Goal: Transaction & Acquisition: Purchase product/service

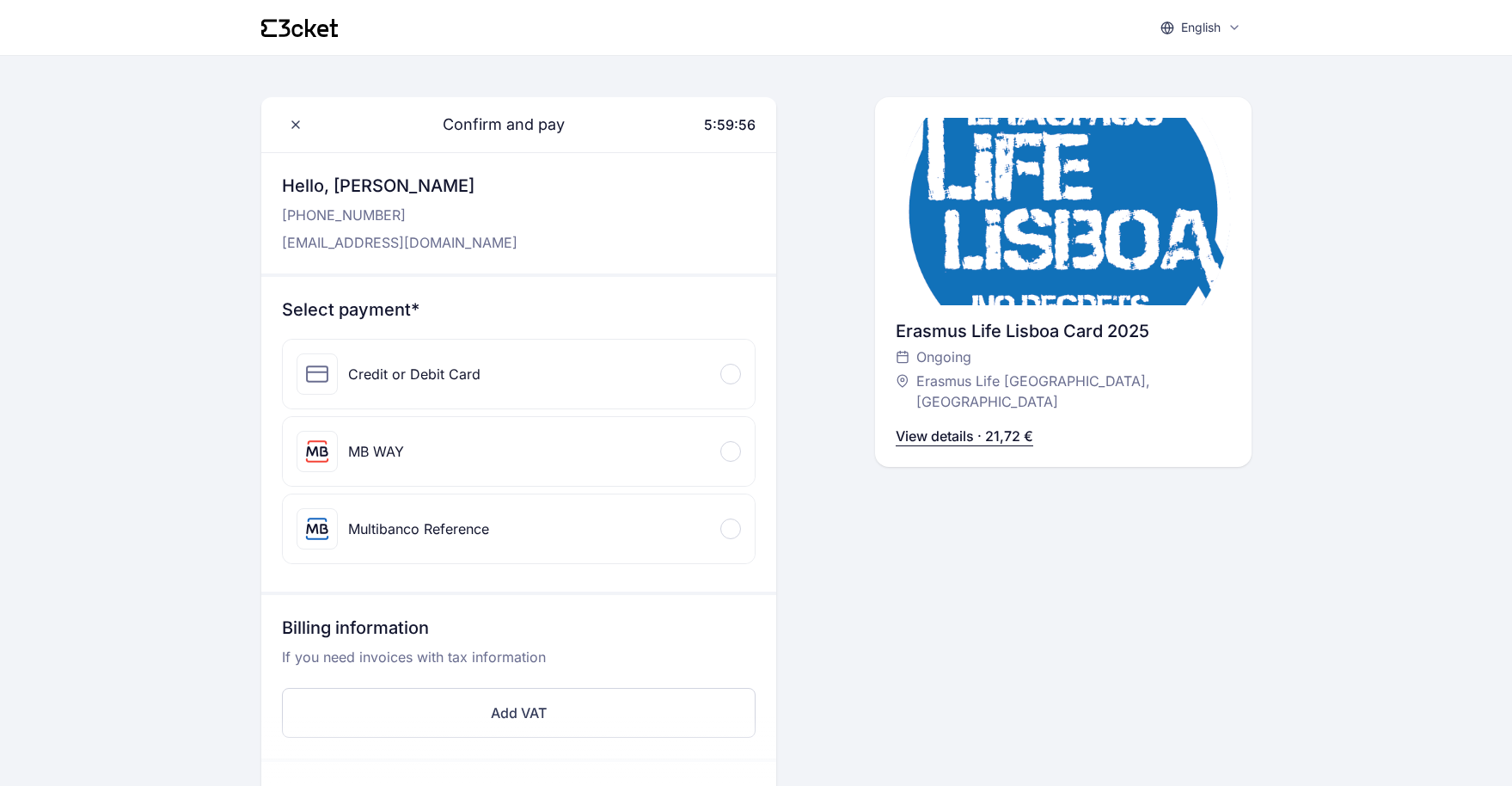
click at [485, 400] on div "Credit or Debit Card" at bounding box center [519, 374] width 472 height 69
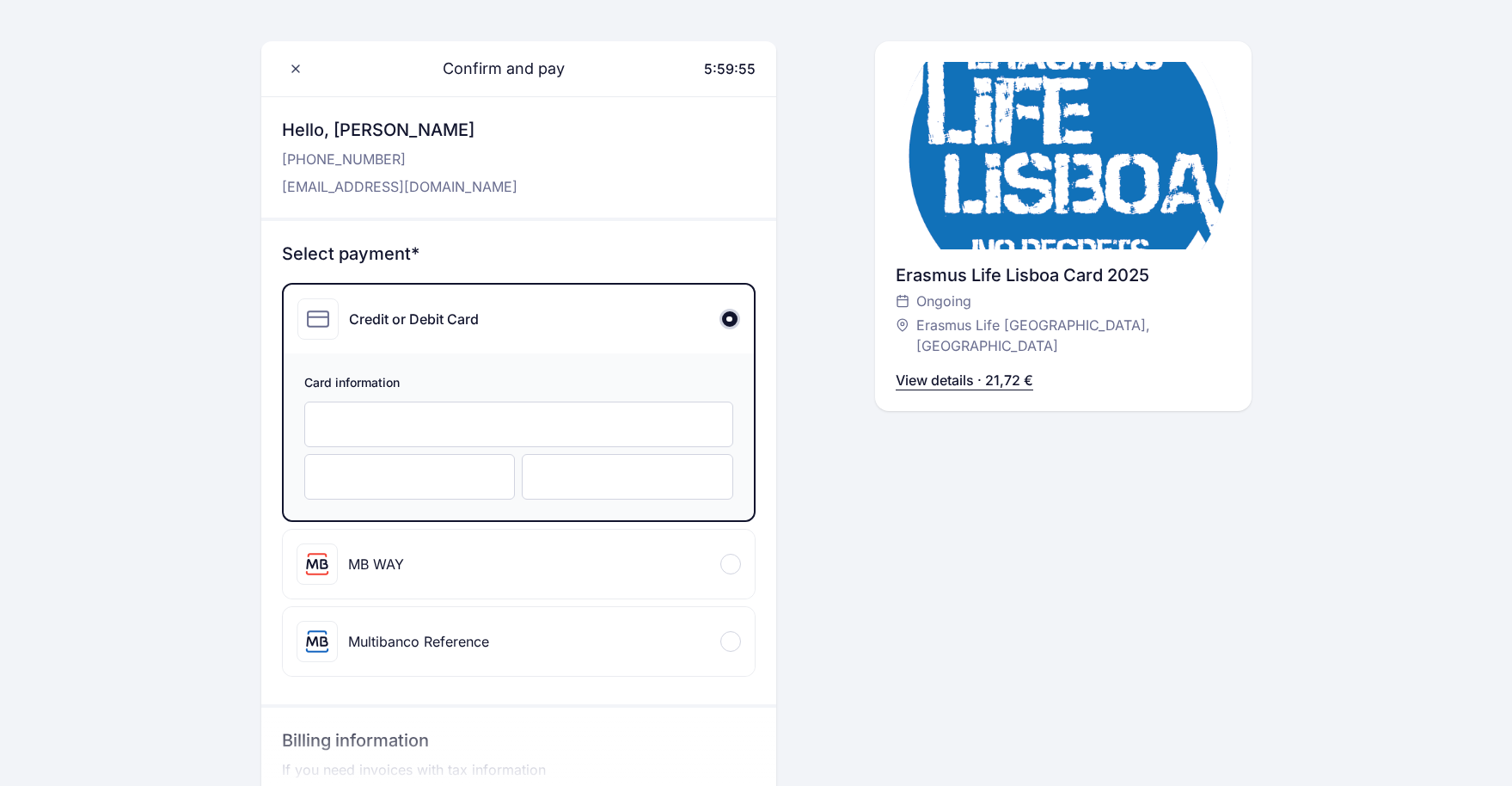
scroll to position [69, 0]
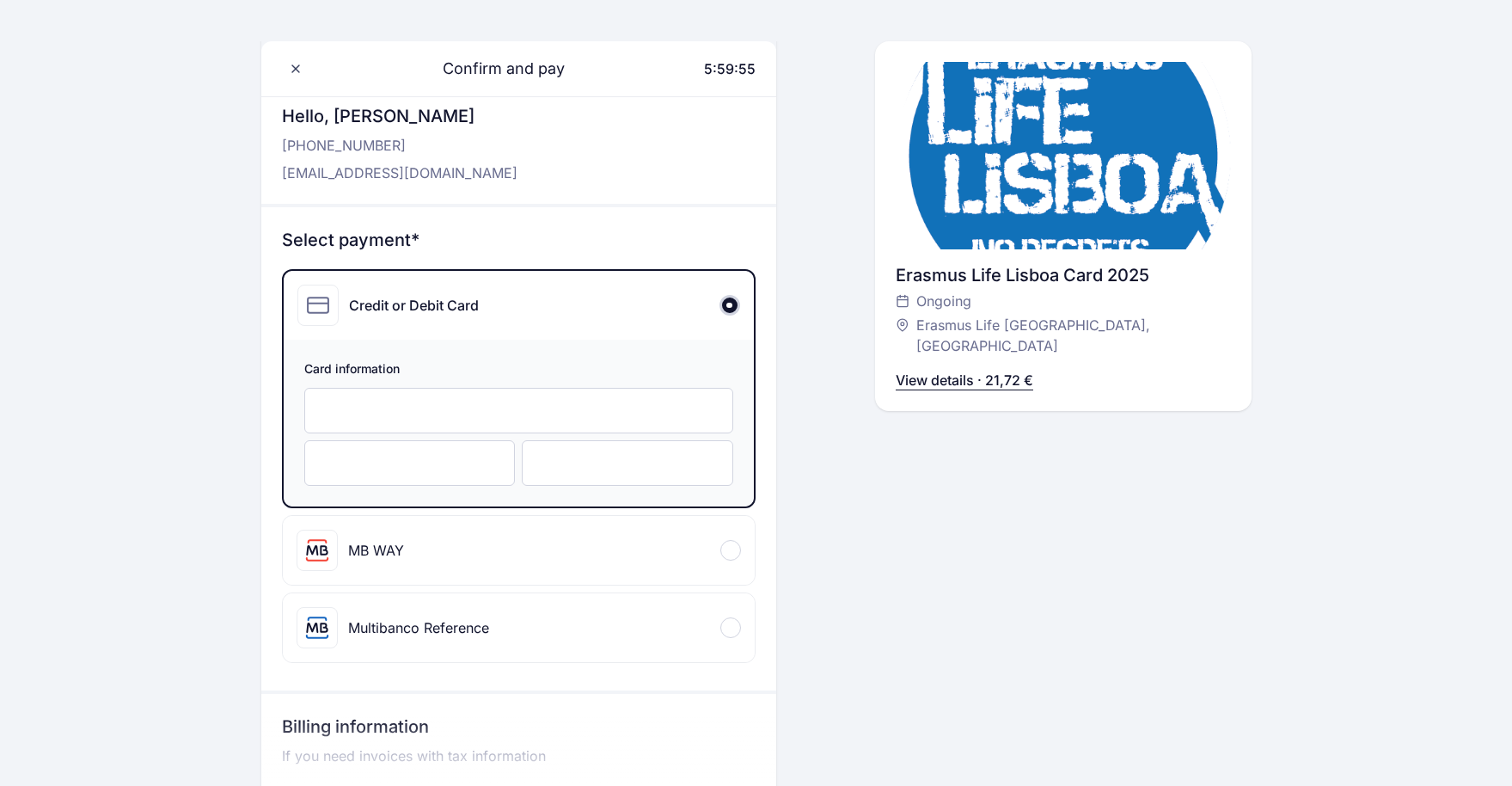
click at [485, 400] on div at bounding box center [519, 410] width 429 height 46
click at [419, 483] on div at bounding box center [410, 463] width 211 height 46
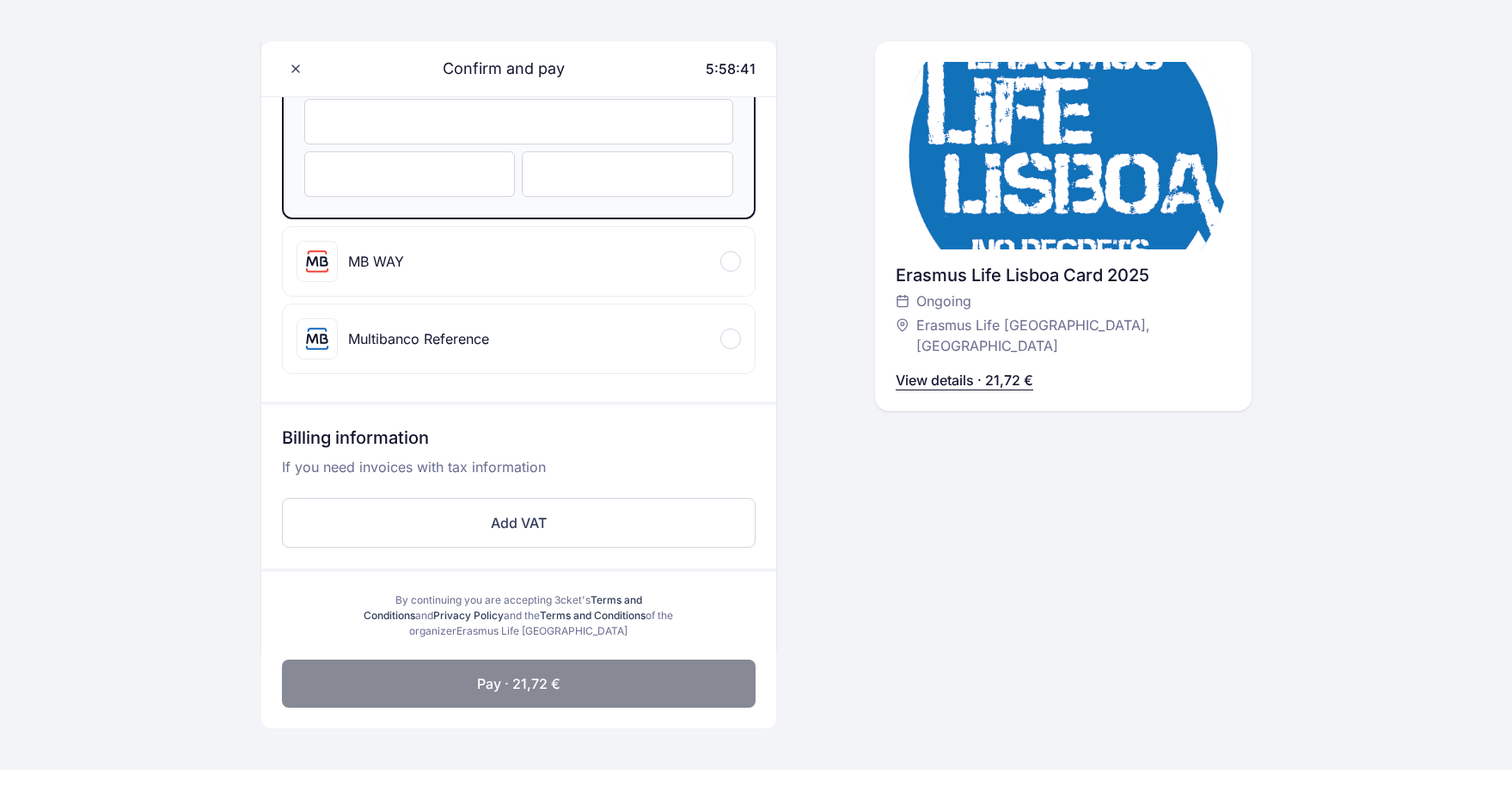
scroll to position [357, 0]
click at [523, 680] on span "Pay · 21,72 €" at bounding box center [519, 685] width 84 height 21
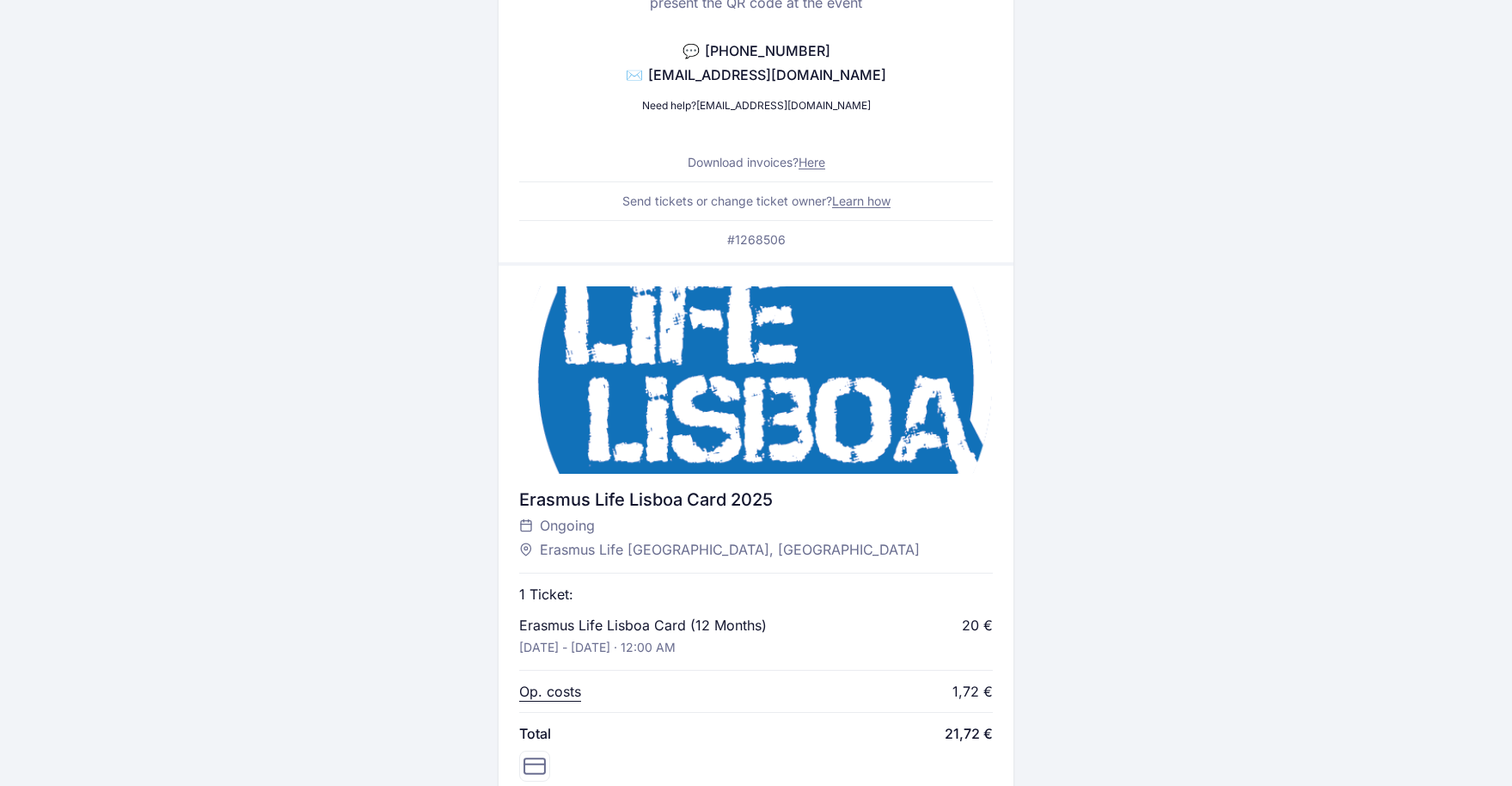
scroll to position [661, 0]
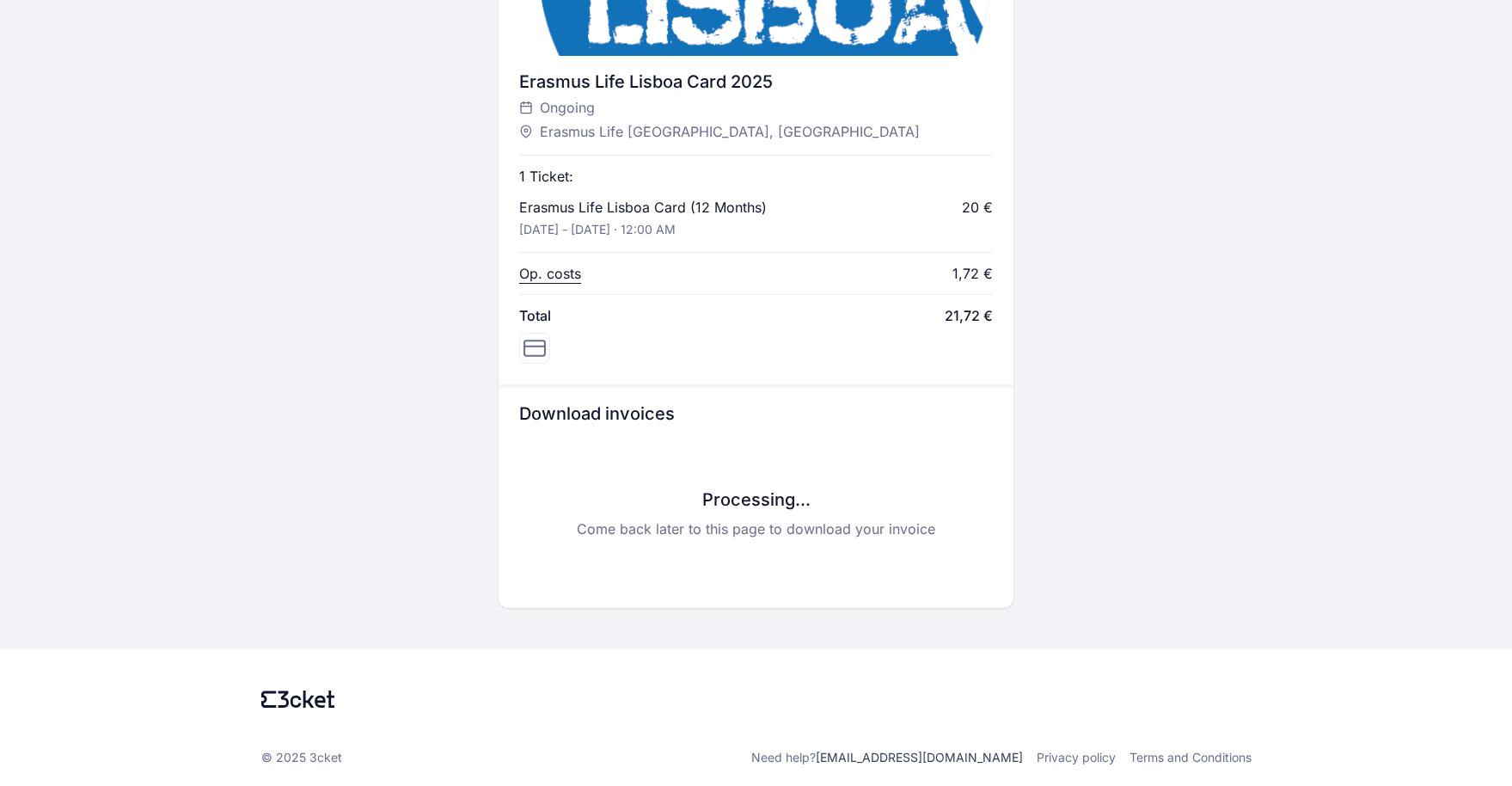
click at [734, 464] on div "Processing... Come back later to this page to download your invoice" at bounding box center [756, 514] width 474 height 148
click at [742, 547] on div "Processing... Come back later to this page to download your invoice" at bounding box center [756, 514] width 474 height 148
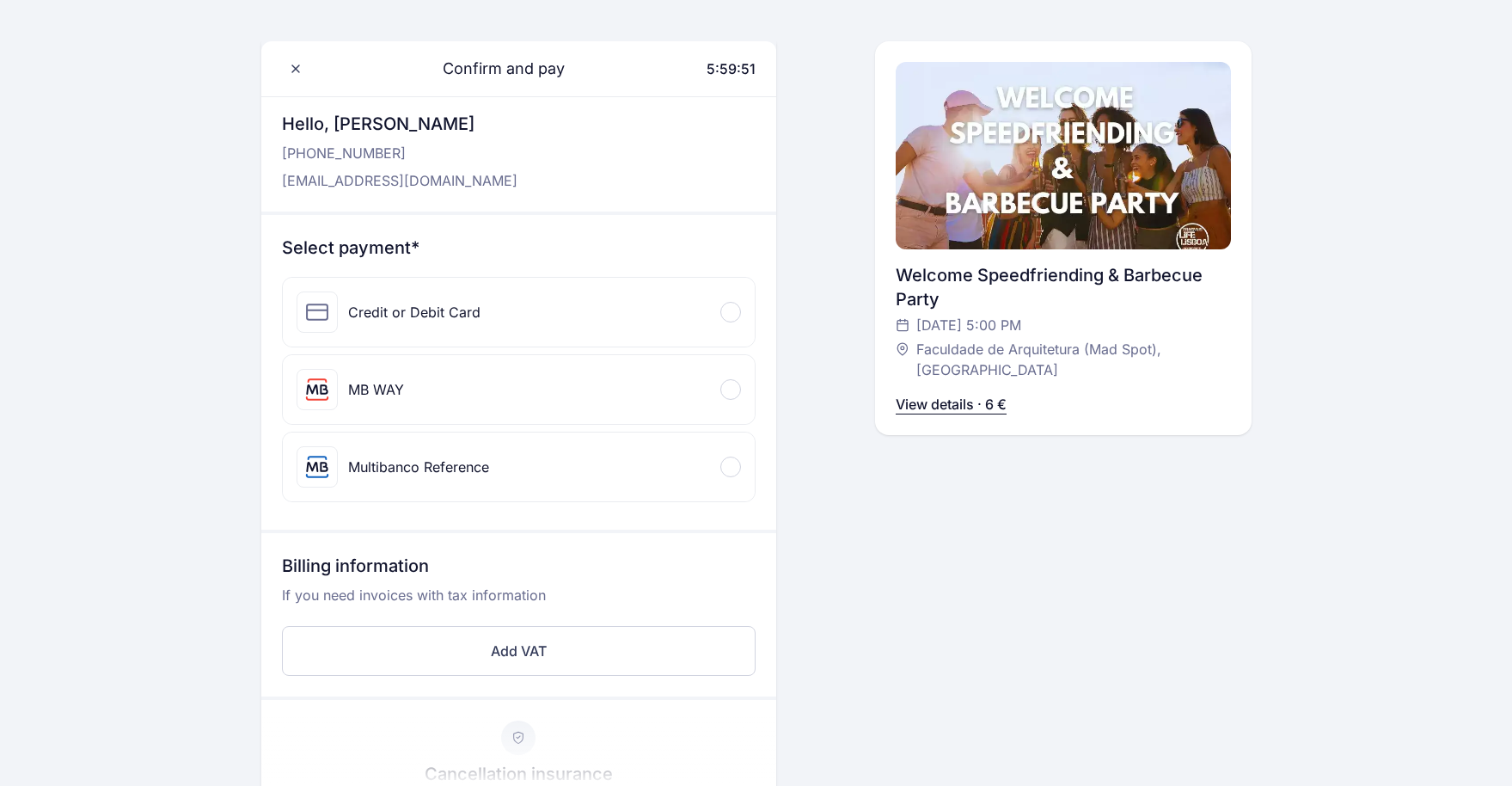
scroll to position [63, 0]
click at [724, 299] on div "Credit or Debit Card" at bounding box center [519, 311] width 472 height 69
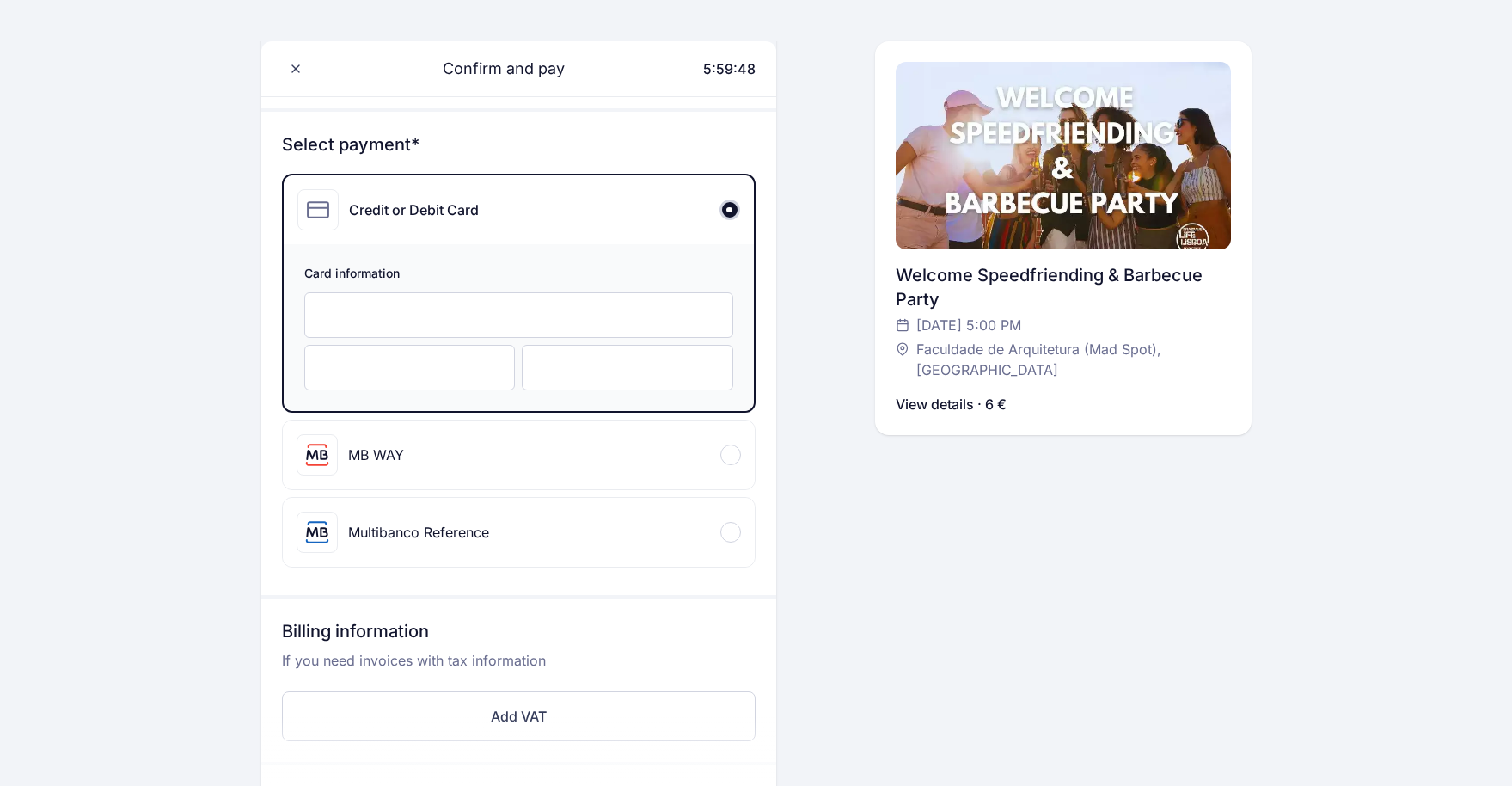
scroll to position [168, 0]
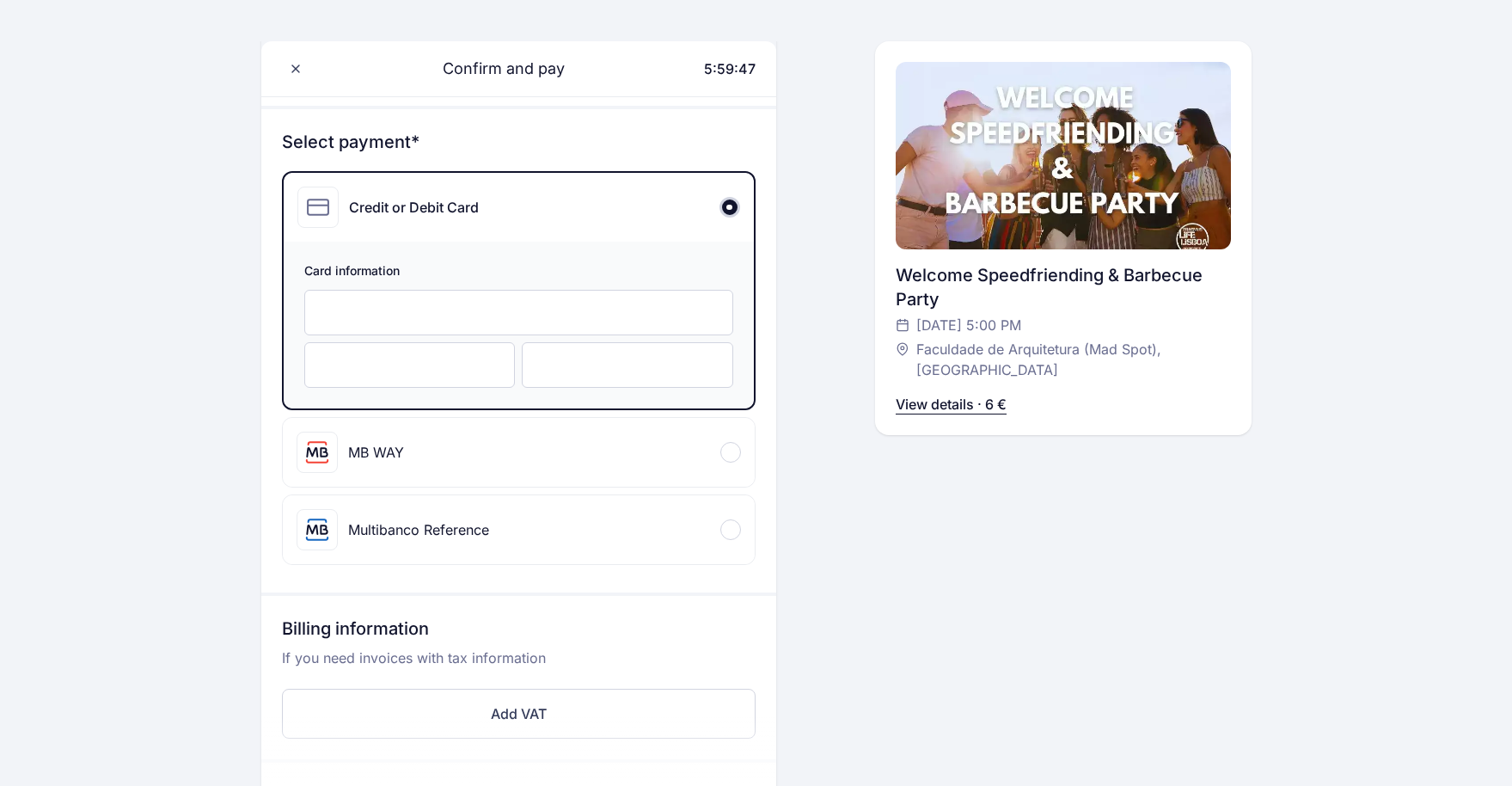
click at [568, 290] on div at bounding box center [519, 312] width 429 height 46
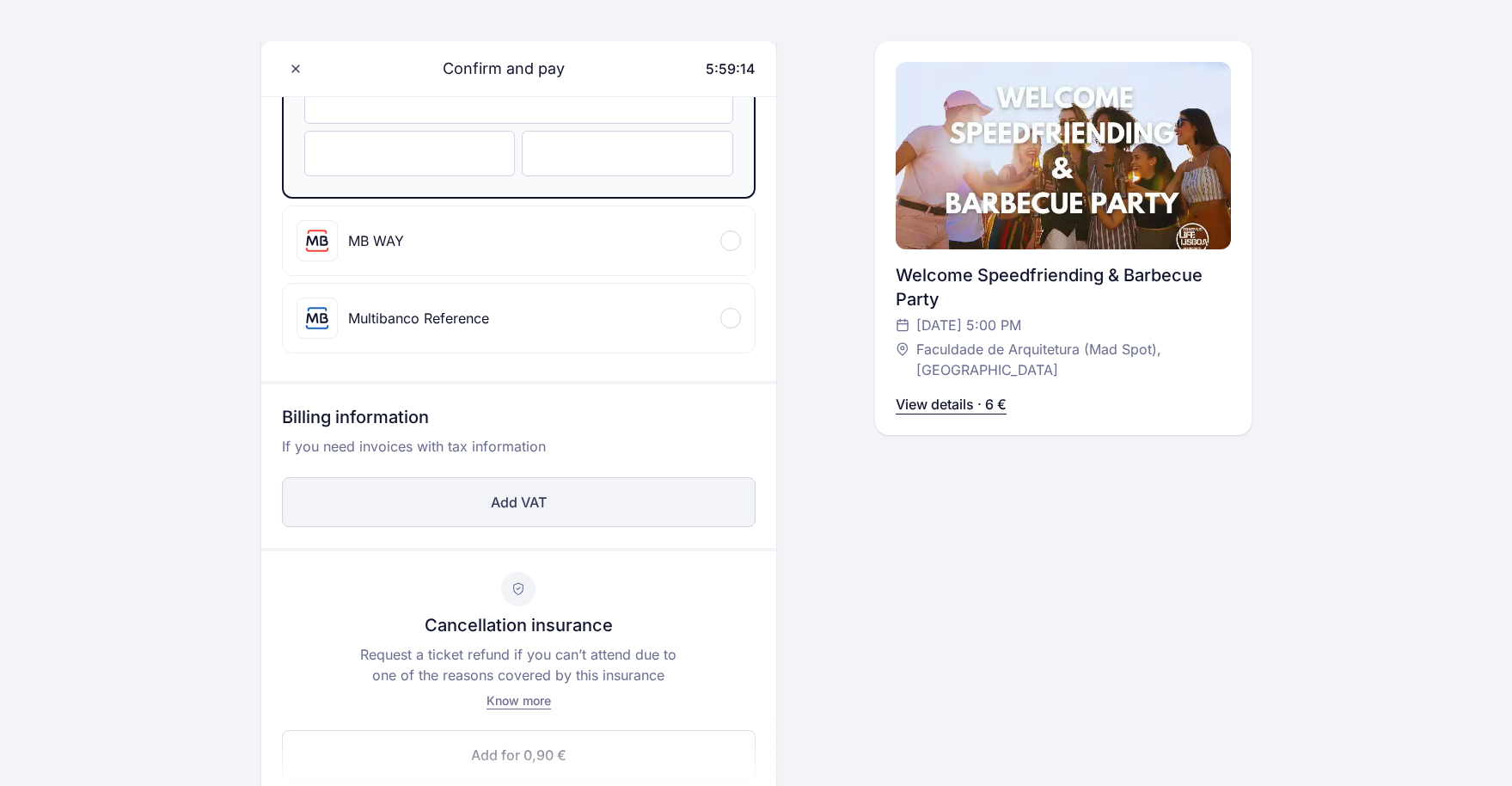
scroll to position [535, 0]
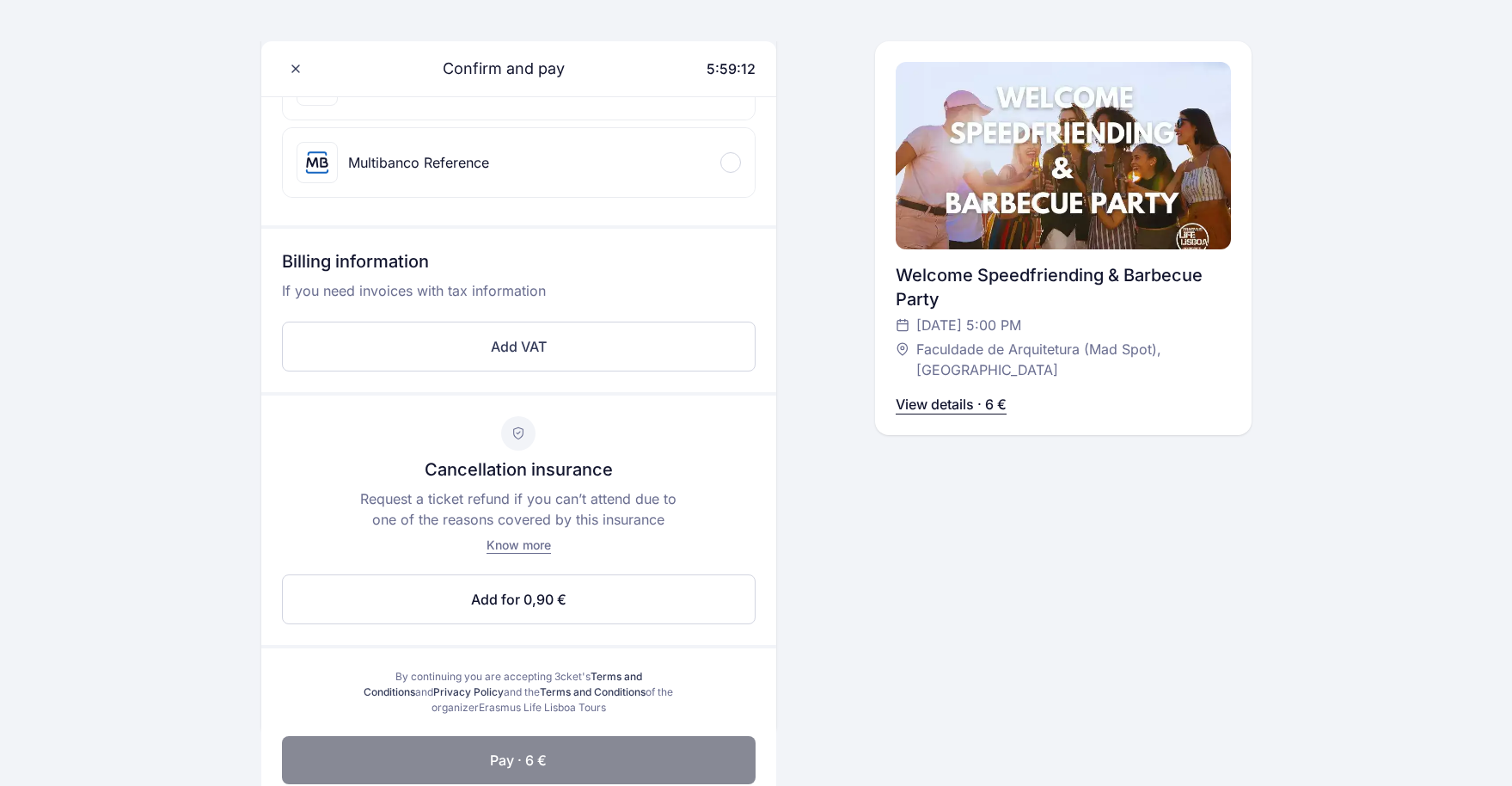
click at [531, 762] on span "Pay · 6 €" at bounding box center [518, 760] width 57 height 21
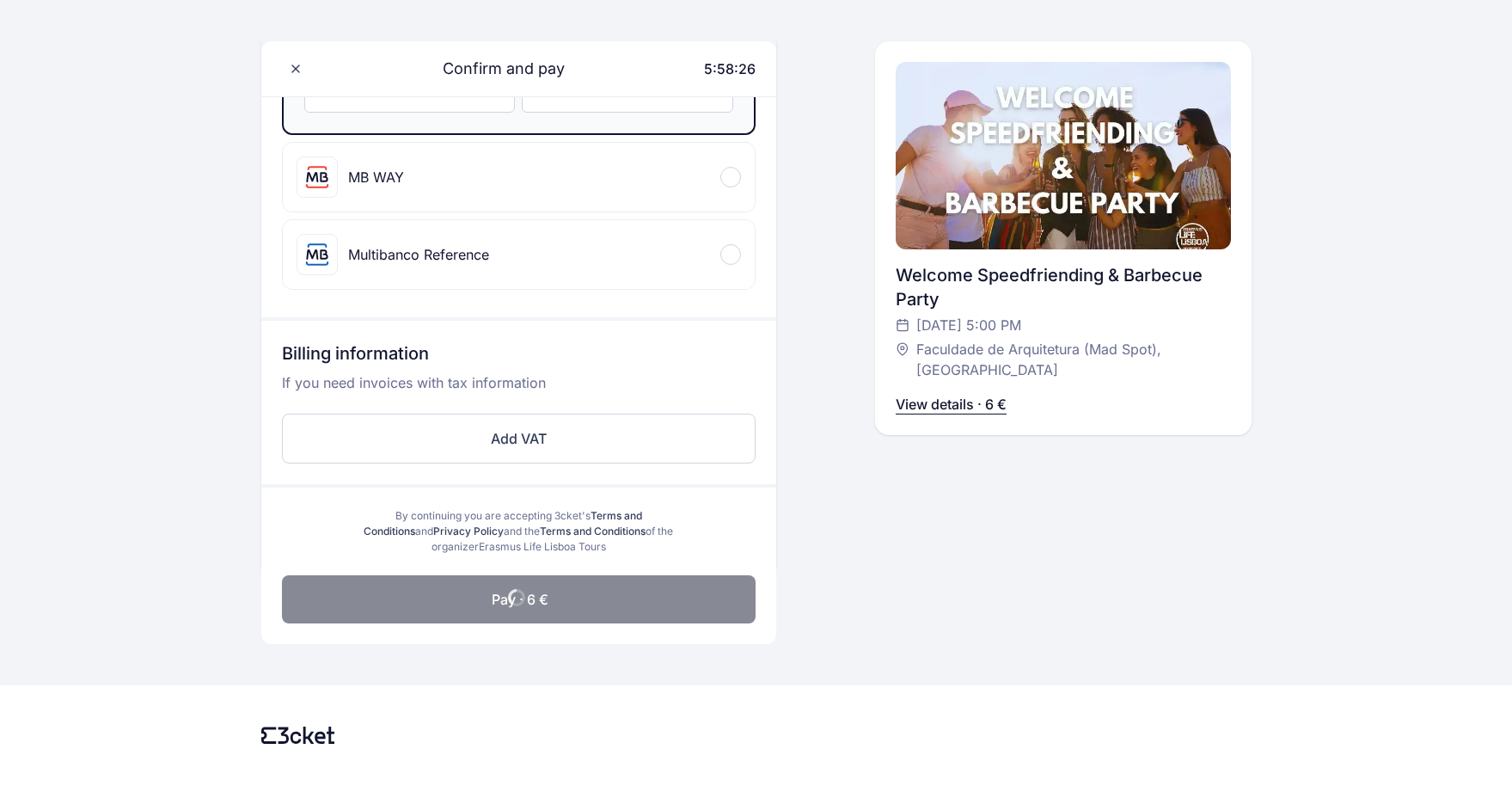
scroll to position [445, 0]
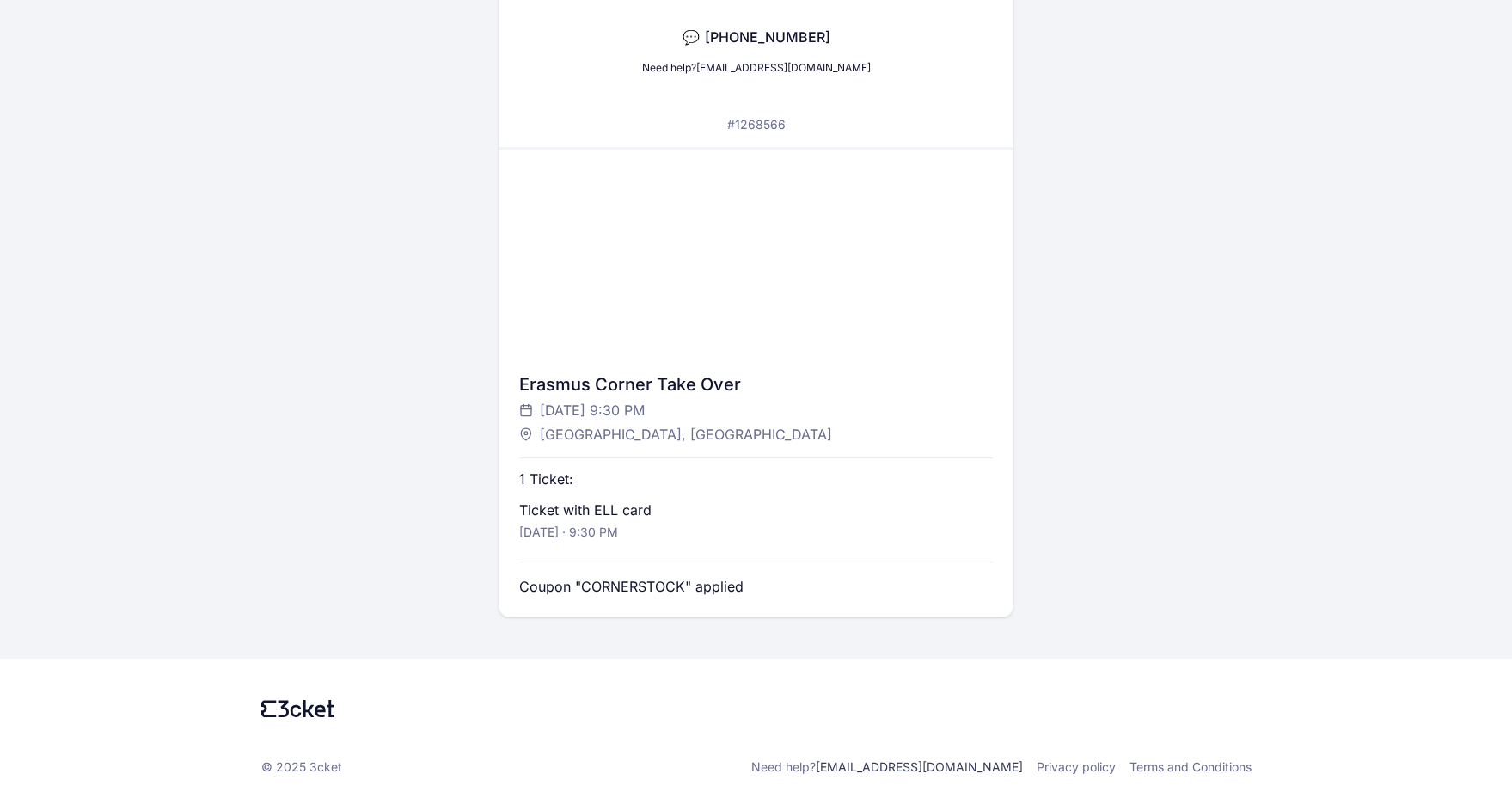
scroll to position [257, 0]
